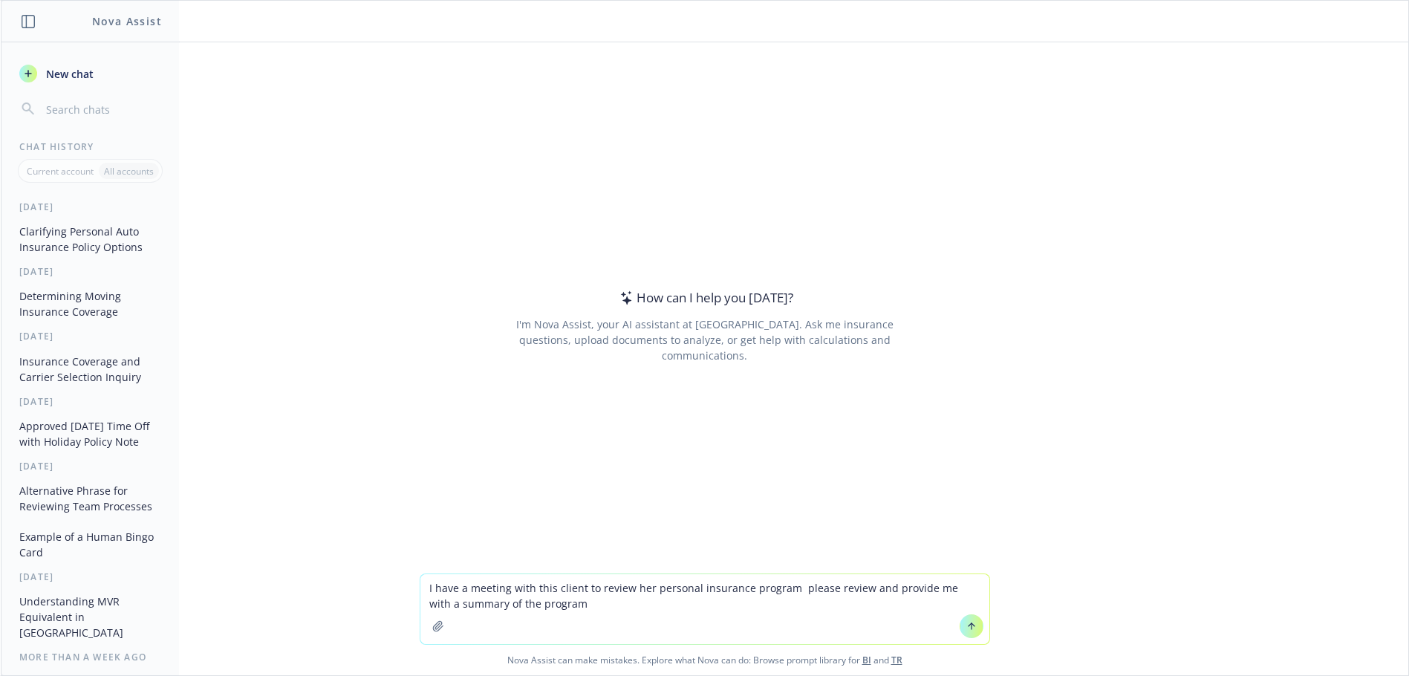
type textarea "I have a meeting with this client to review her personal insurance program plea…"
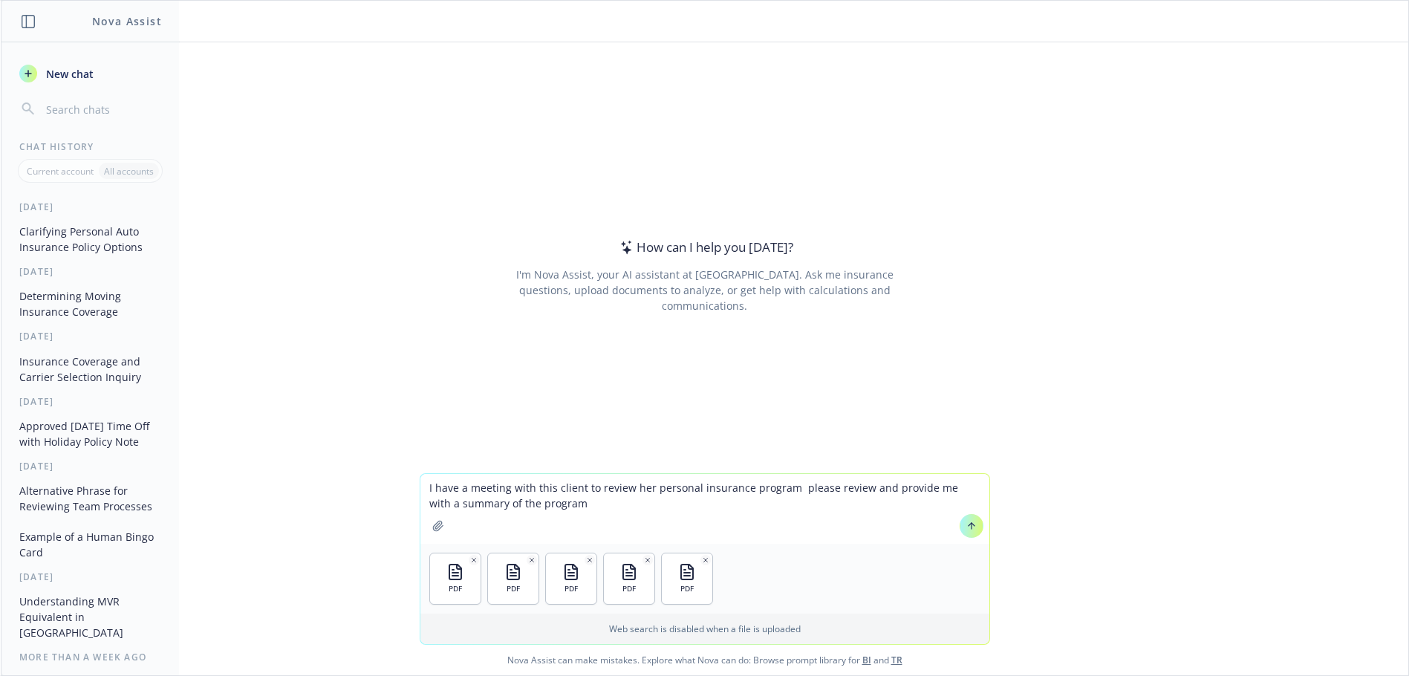
click at [966, 527] on icon at bounding box center [971, 526] width 10 height 10
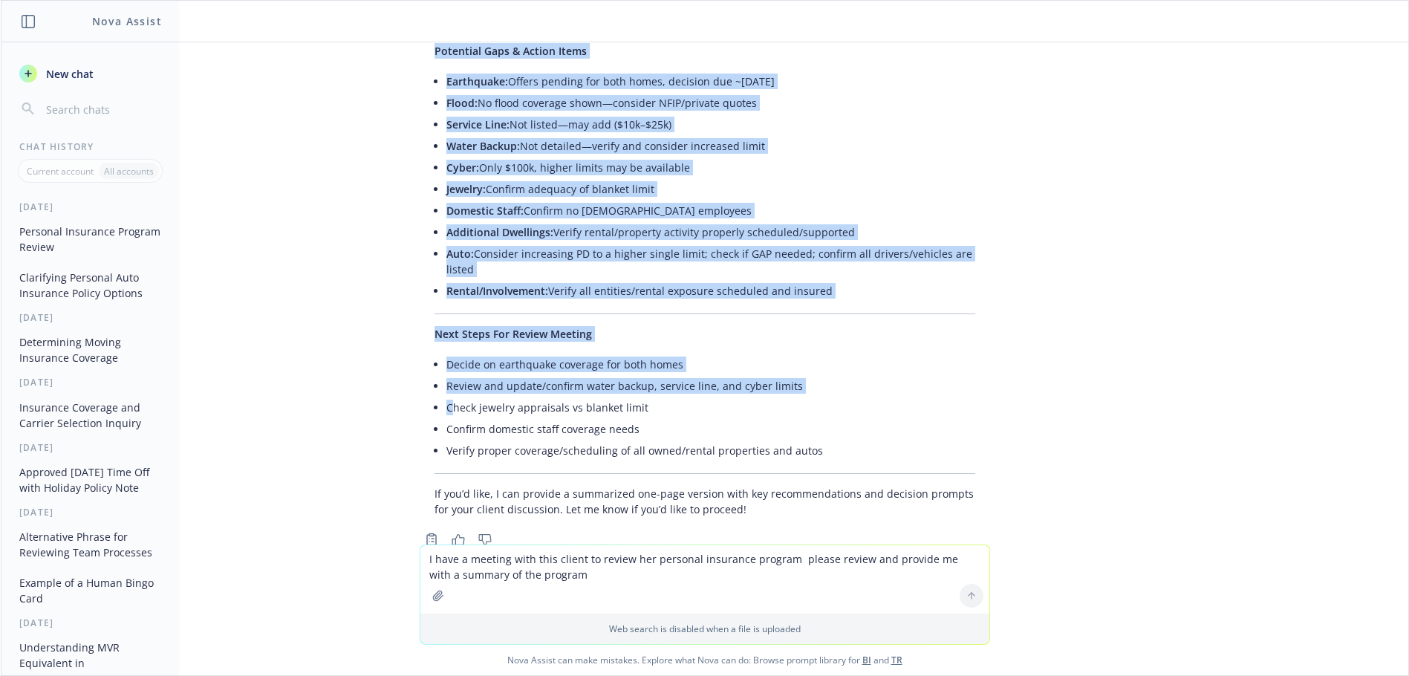
scroll to position [1659, 0]
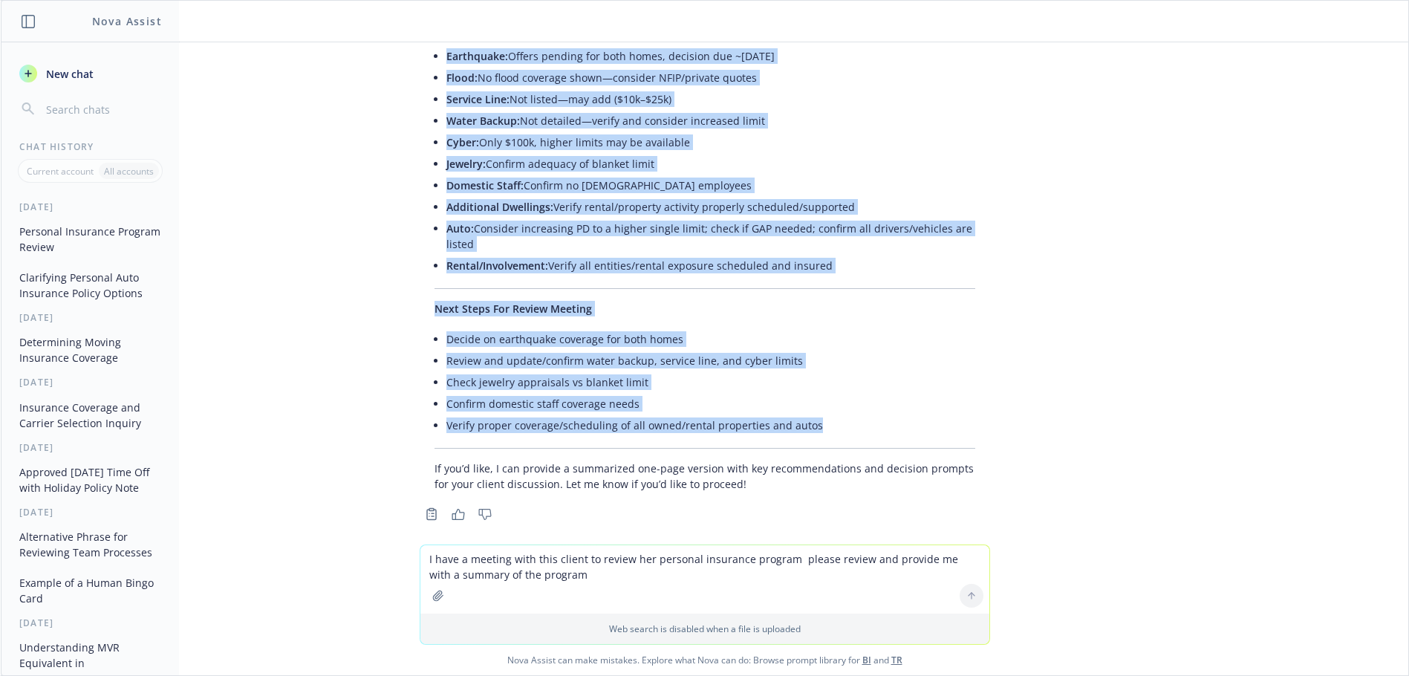
drag, startPoint x: 423, startPoint y: 171, endPoint x: 841, endPoint y: 413, distance: 482.5
copy div "Lore’i d sitamet, consect-adipi elitsed do eiu tempor’i utlabore etdolorem aliq…"
